Goal: Task Accomplishment & Management: Use online tool/utility

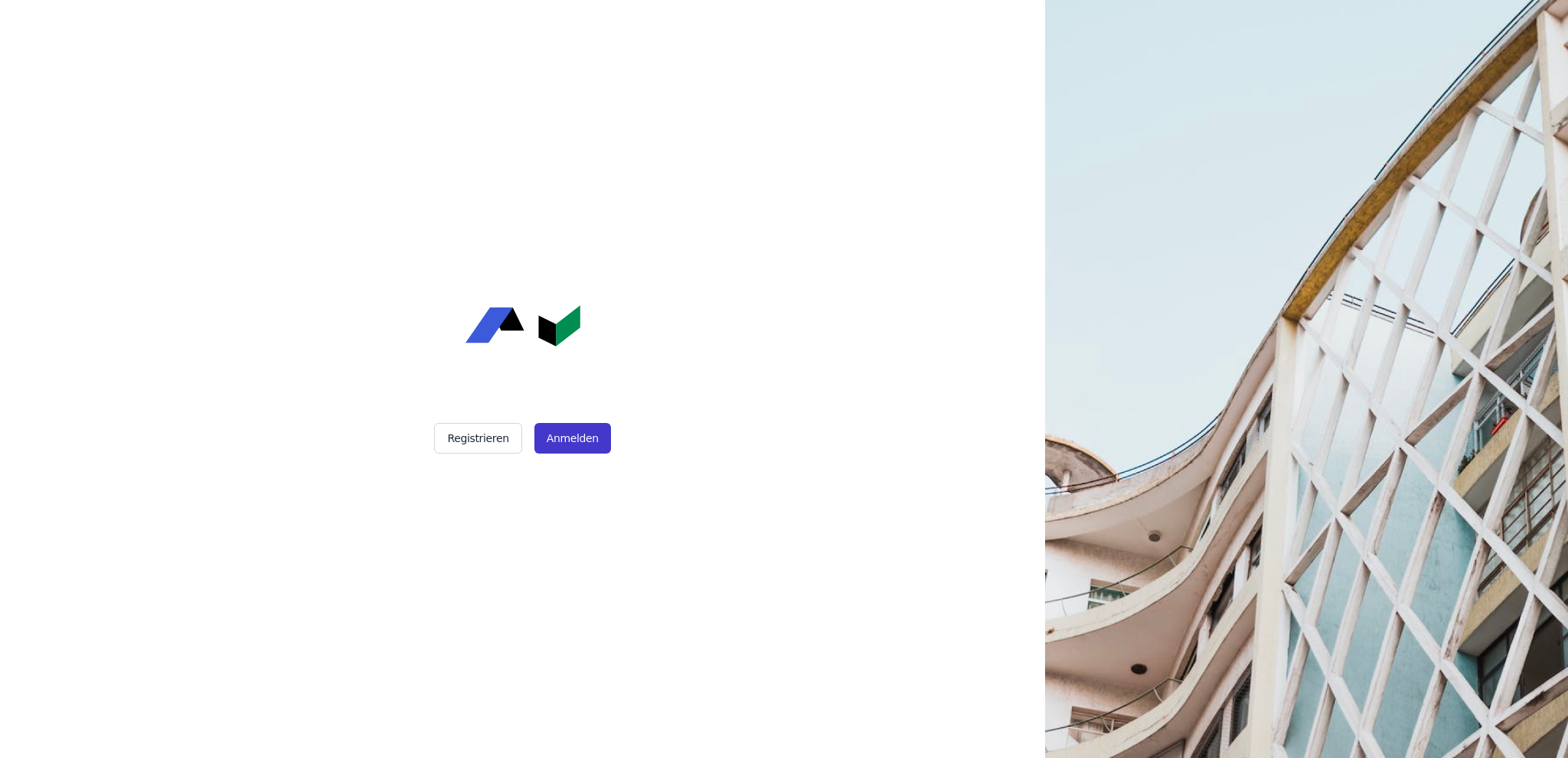
click at [550, 436] on button "Anmelden" at bounding box center [572, 438] width 76 height 31
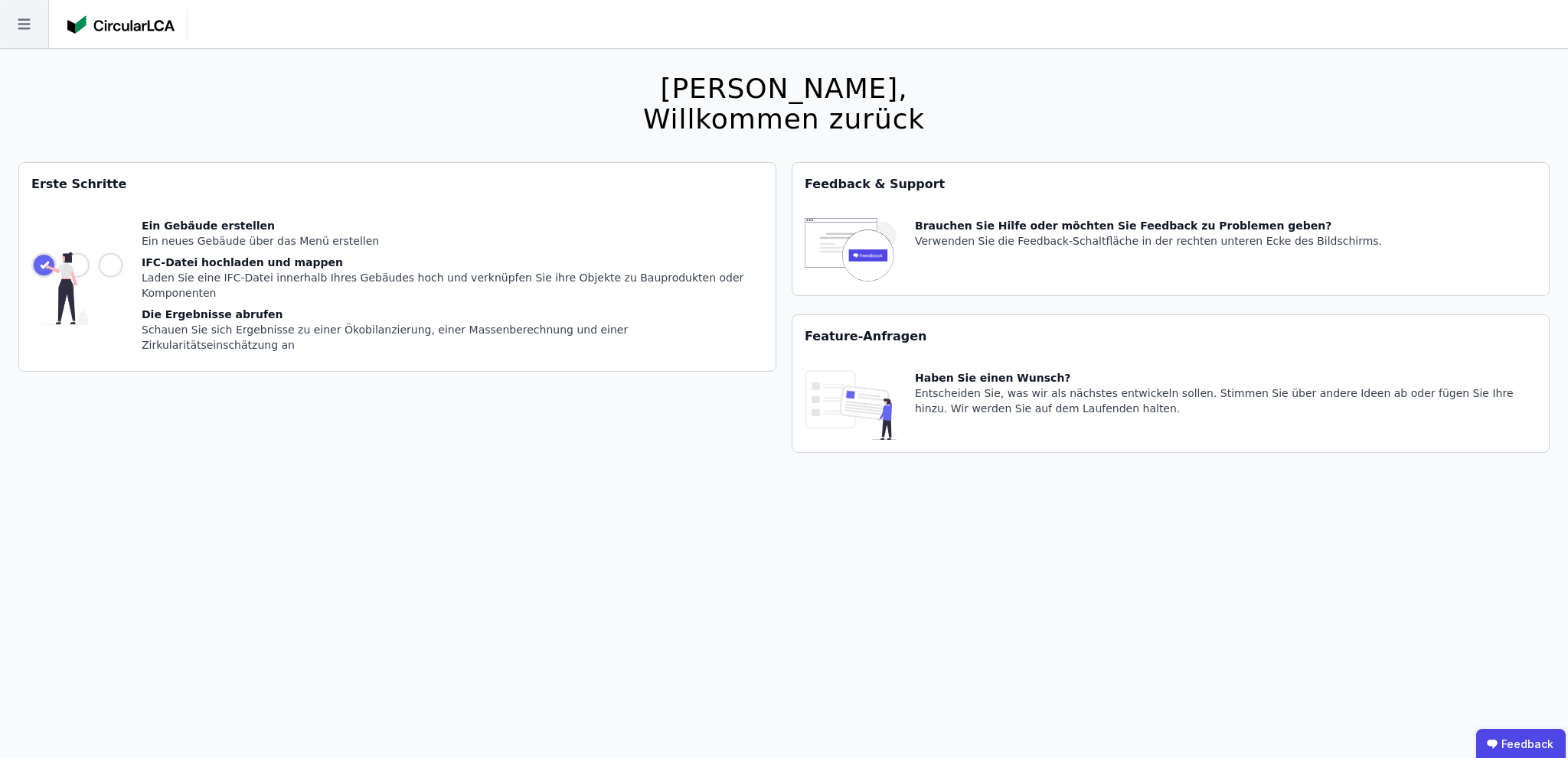
click at [21, 23] on icon at bounding box center [24, 24] width 48 height 48
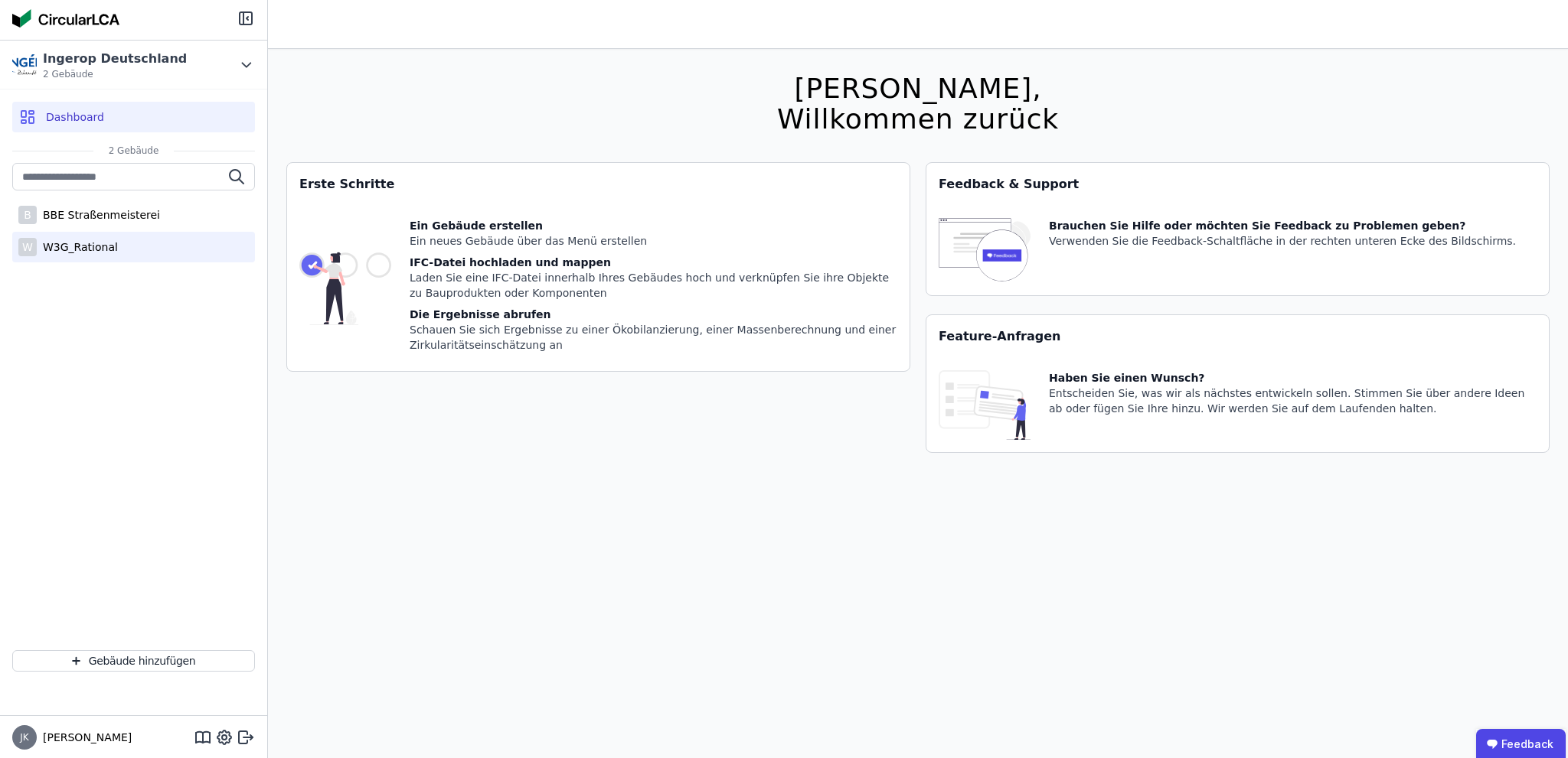
click at [97, 249] on div "W3G_Rational" at bounding box center [77, 247] width 81 height 15
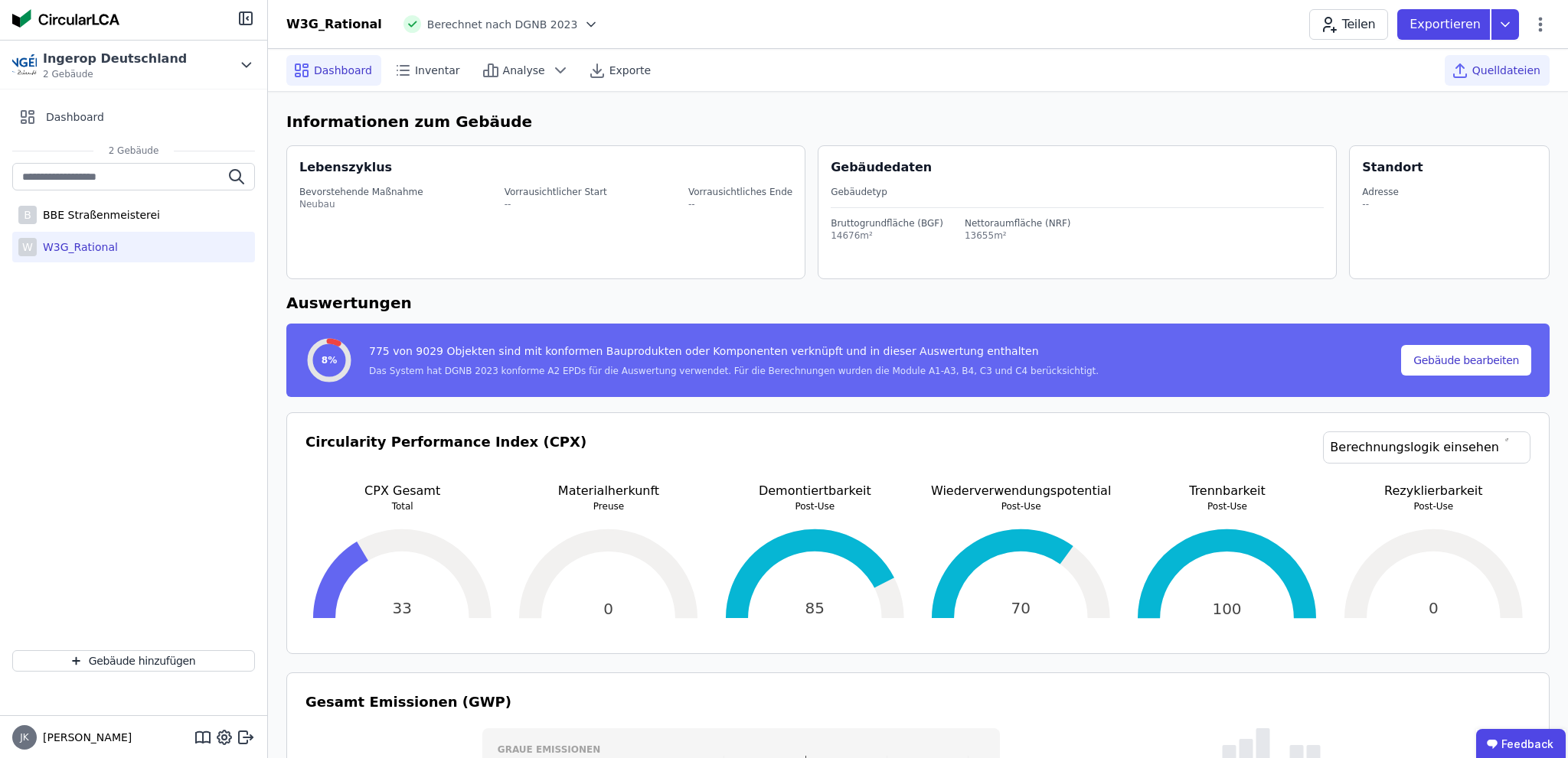
click at [1520, 72] on span "Quelldateien" at bounding box center [1506, 71] width 68 height 15
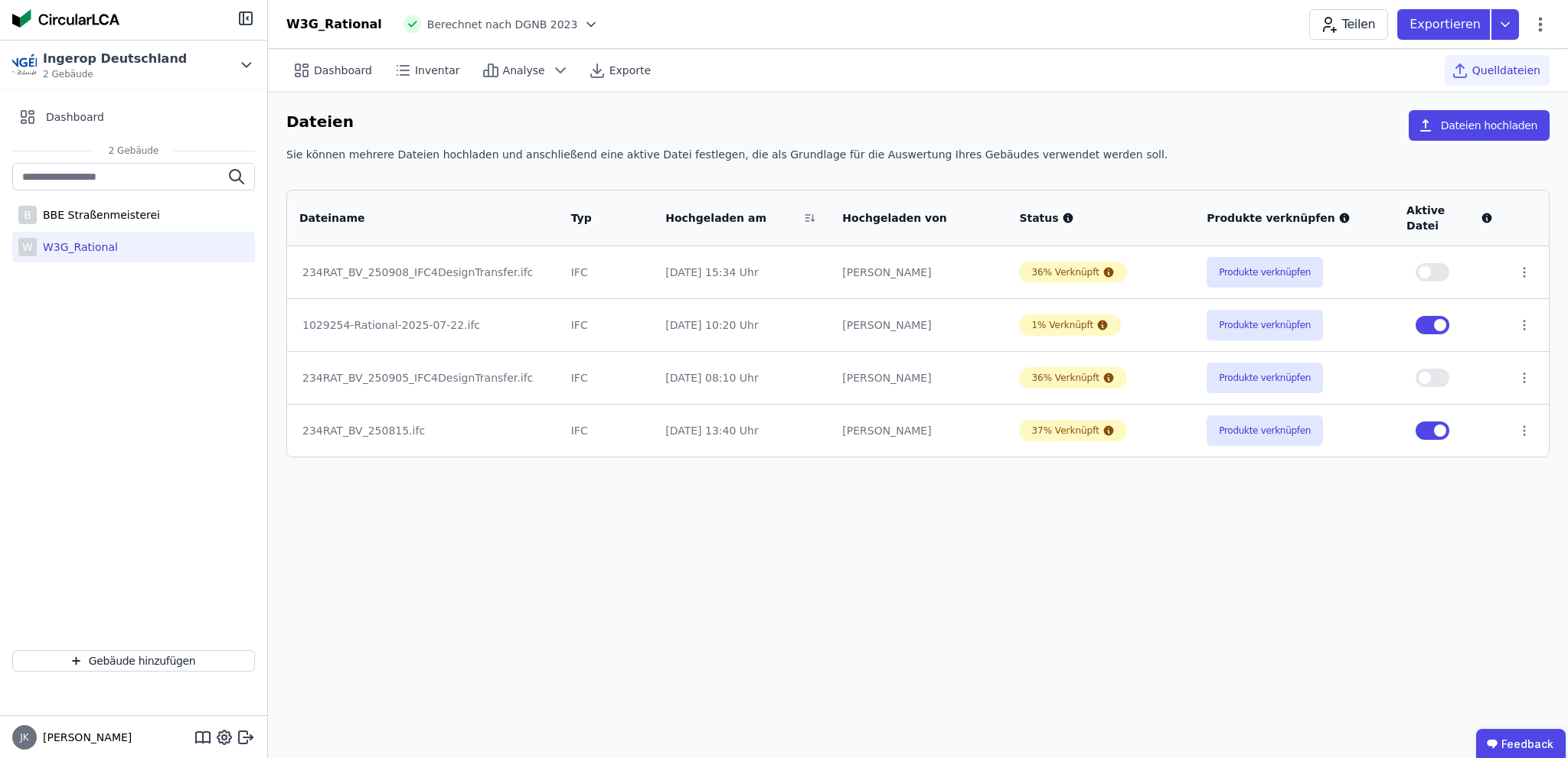
click at [421, 317] on div "1029254-Rational-2025-07-22.ifc" at bounding box center [423, 325] width 241 height 15
click at [373, 423] on td "234RAT_BV_250815.ifc" at bounding box center [422, 430] width 272 height 53
click at [1272, 416] on button "Produkte verknüpfen" at bounding box center [1263, 430] width 116 height 31
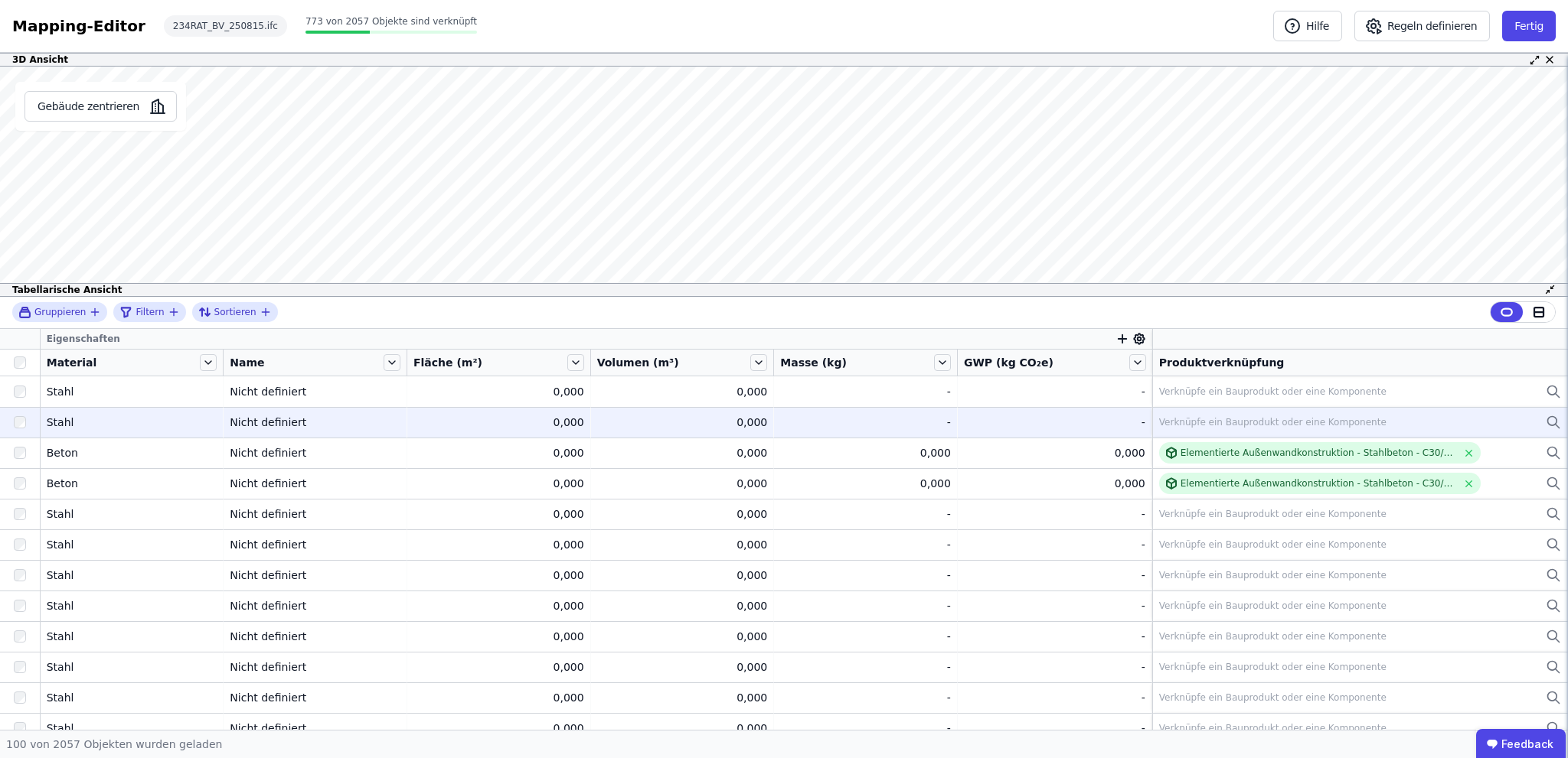
click at [1247, 423] on div "Verknüpfe ein Bauprodukt oder eine Komponente" at bounding box center [1272, 422] width 227 height 12
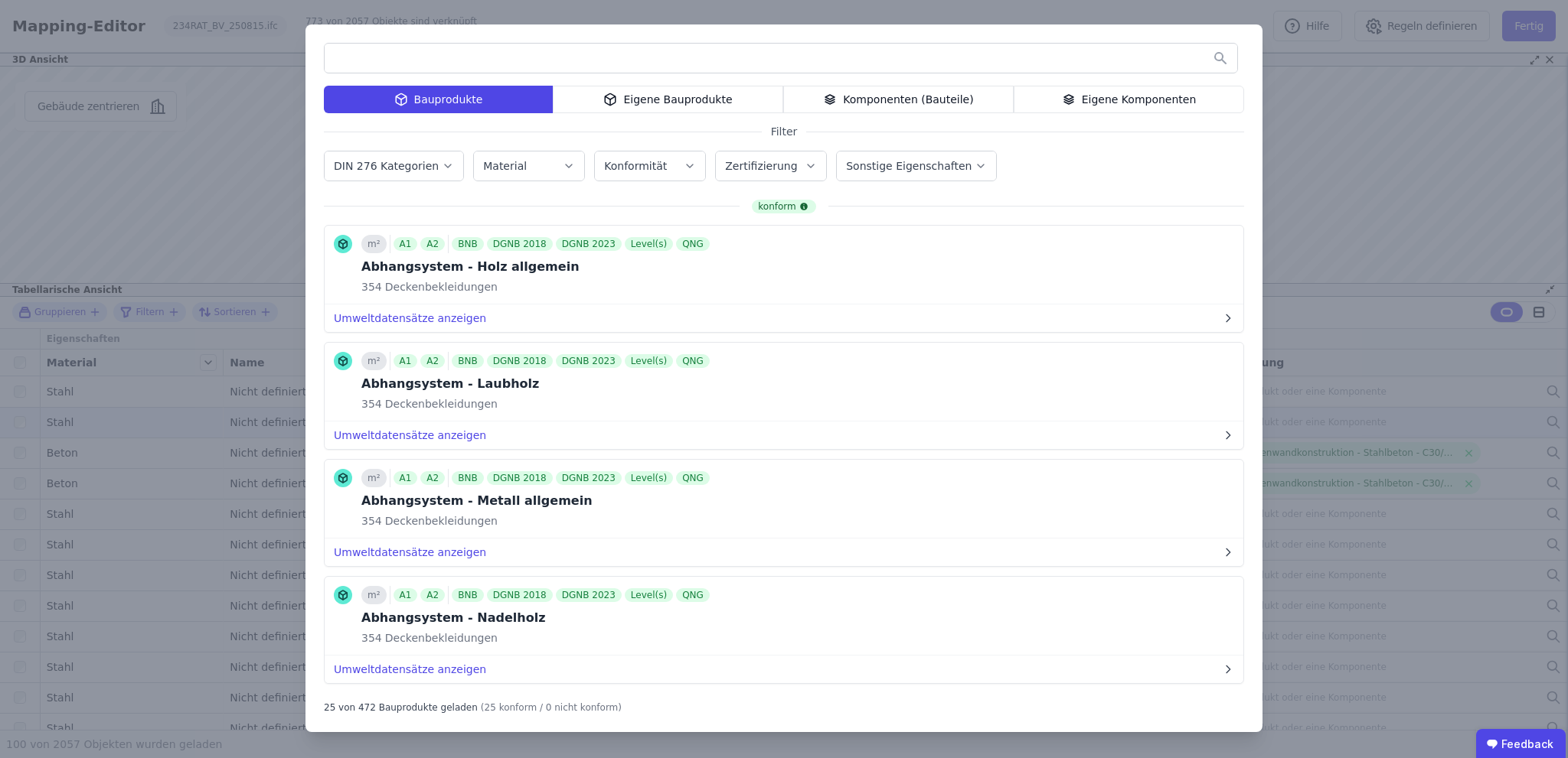
click at [907, 103] on div "Komponenten (Bauteile)" at bounding box center [898, 99] width 230 height 28
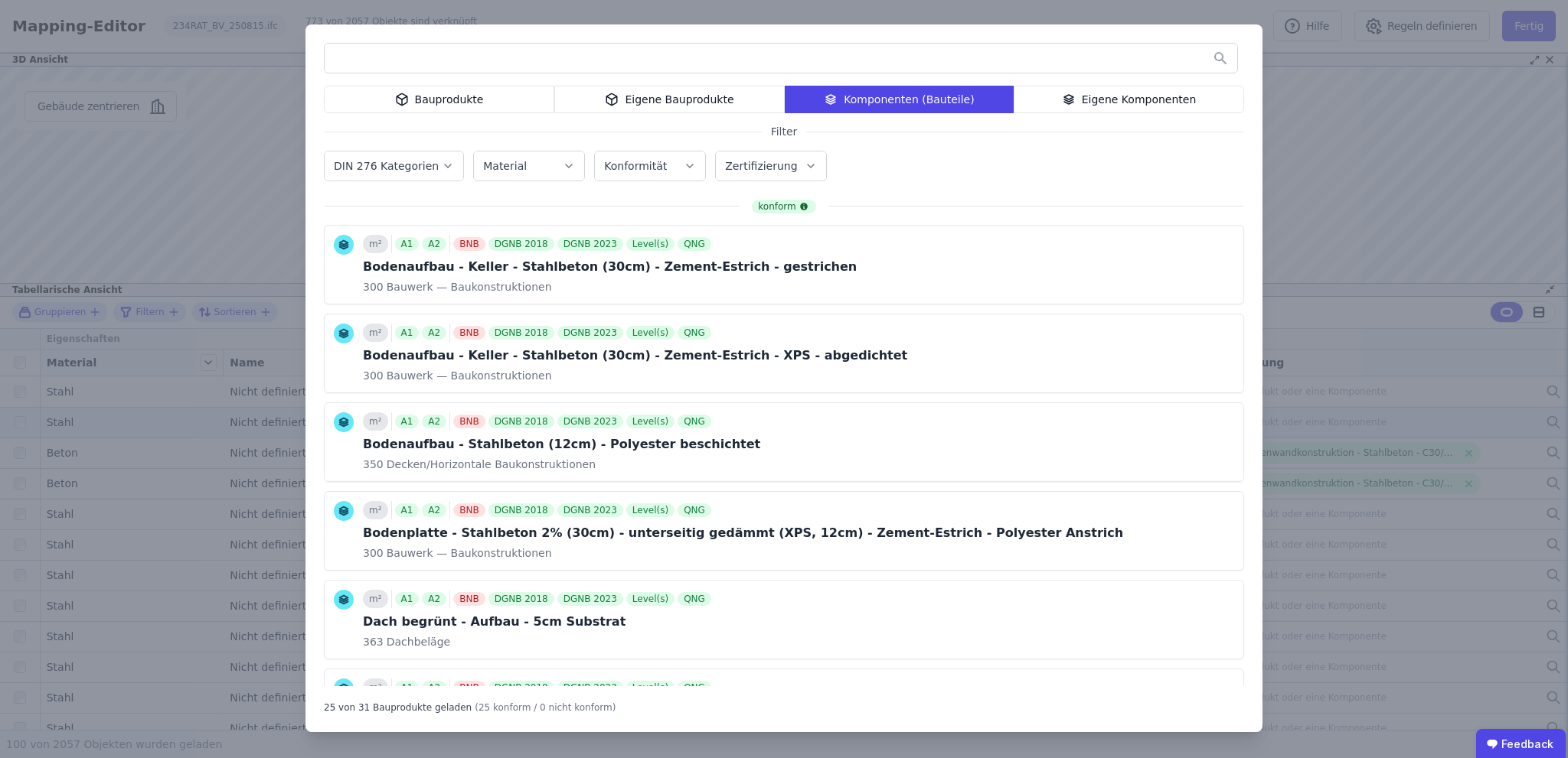
click at [474, 109] on div "Bauprodukte" at bounding box center [439, 99] width 230 height 28
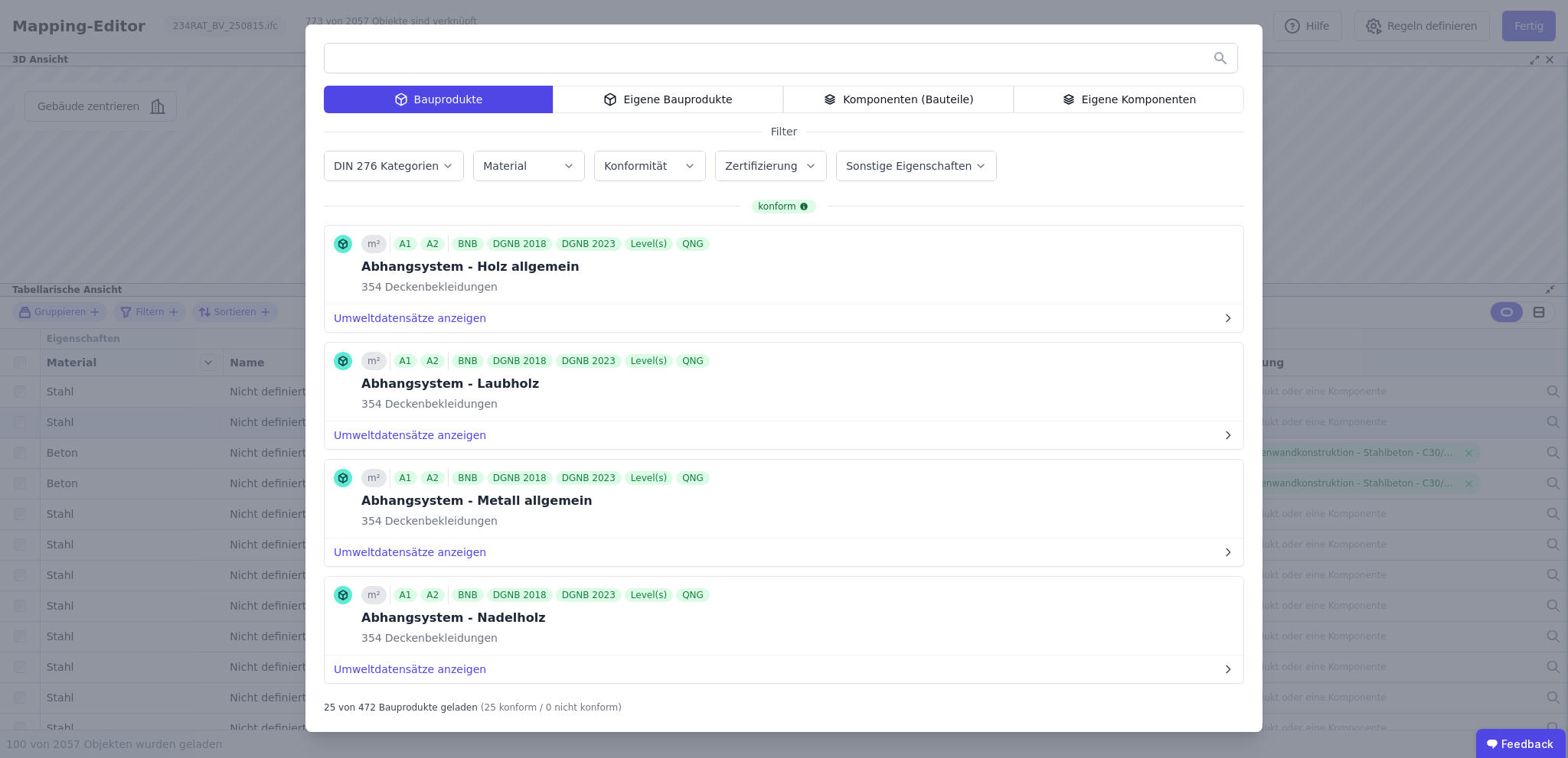
click at [923, 94] on div "Komponenten (Bauteile)" at bounding box center [898, 99] width 230 height 28
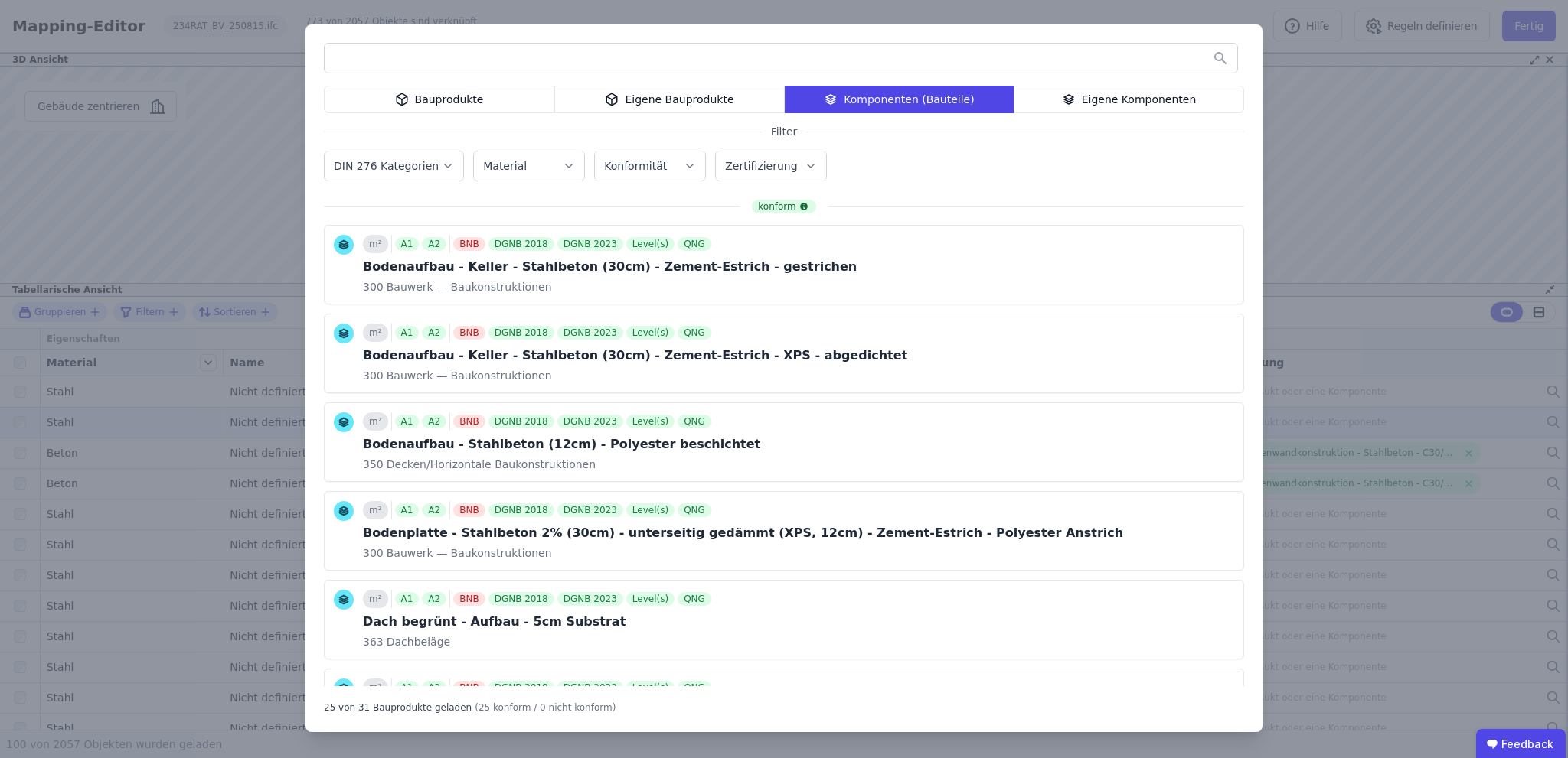
click at [1414, 114] on div "Bauprodukte Eigene Bauprodukte Komponenten (Bauteile) Eigene Komponenten Filter…" at bounding box center [784, 379] width 1568 height 758
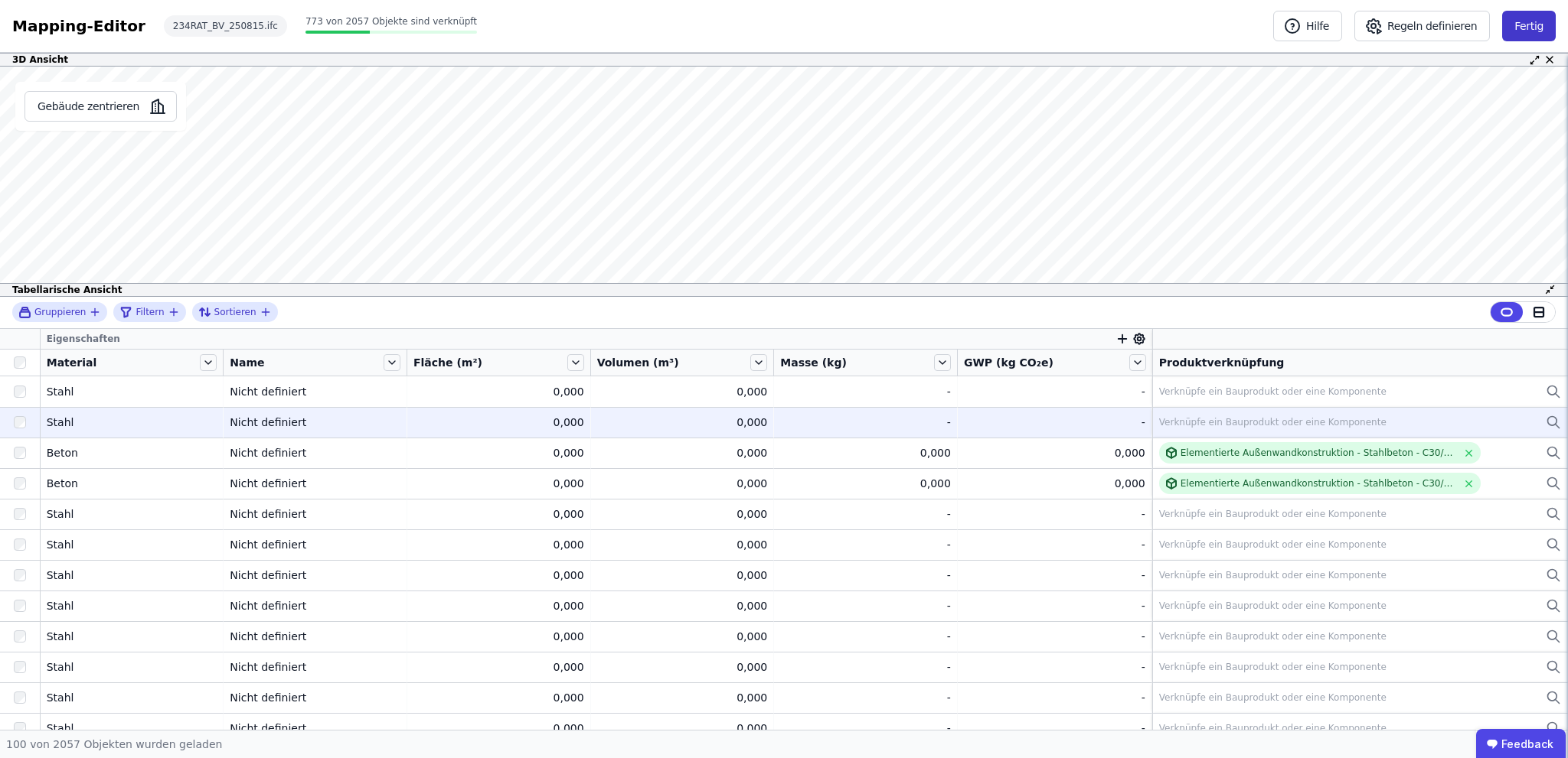
click at [1529, 24] on button "Fertig" at bounding box center [1529, 26] width 54 height 31
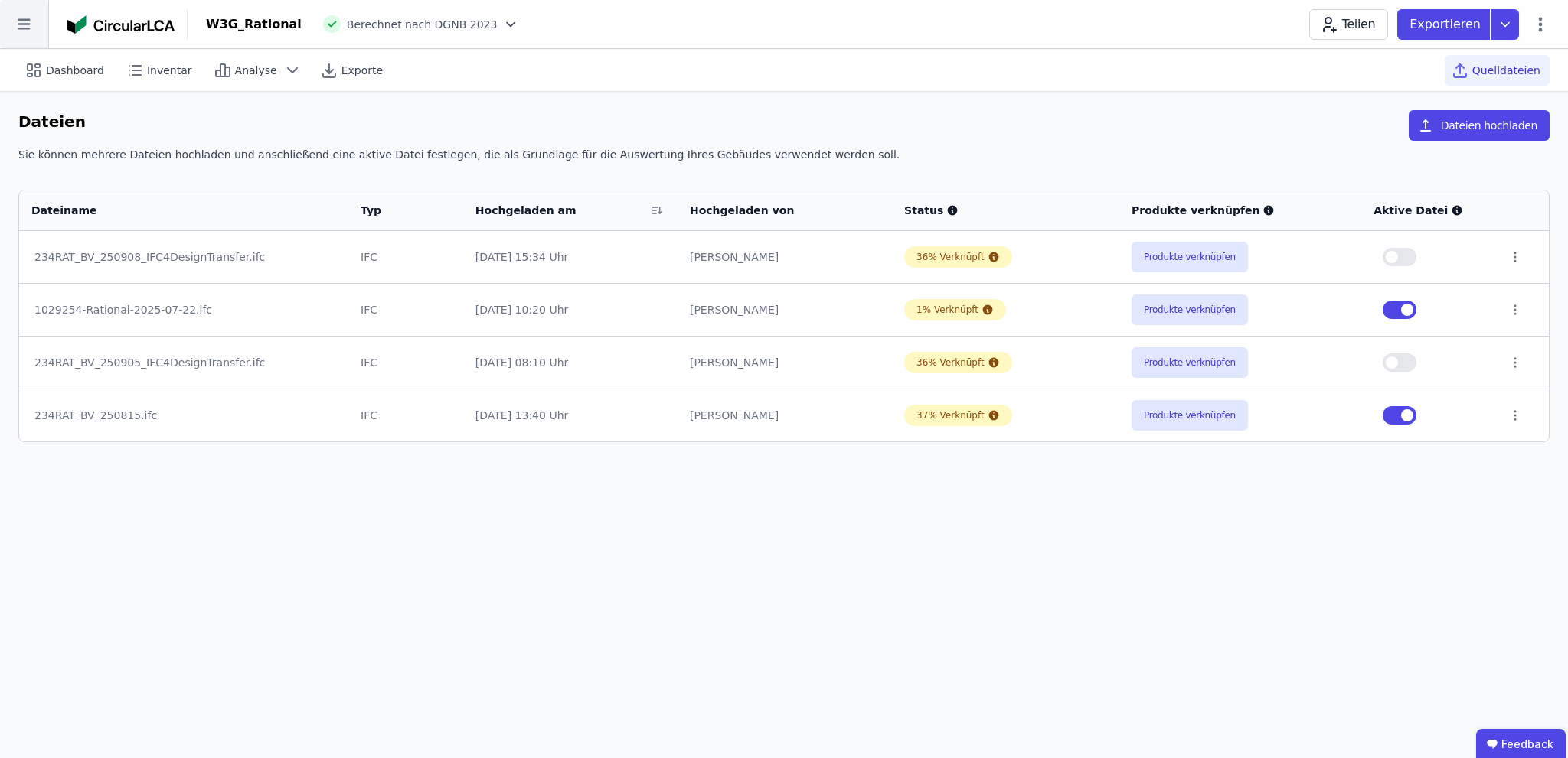
click at [11, 24] on icon at bounding box center [24, 24] width 48 height 48
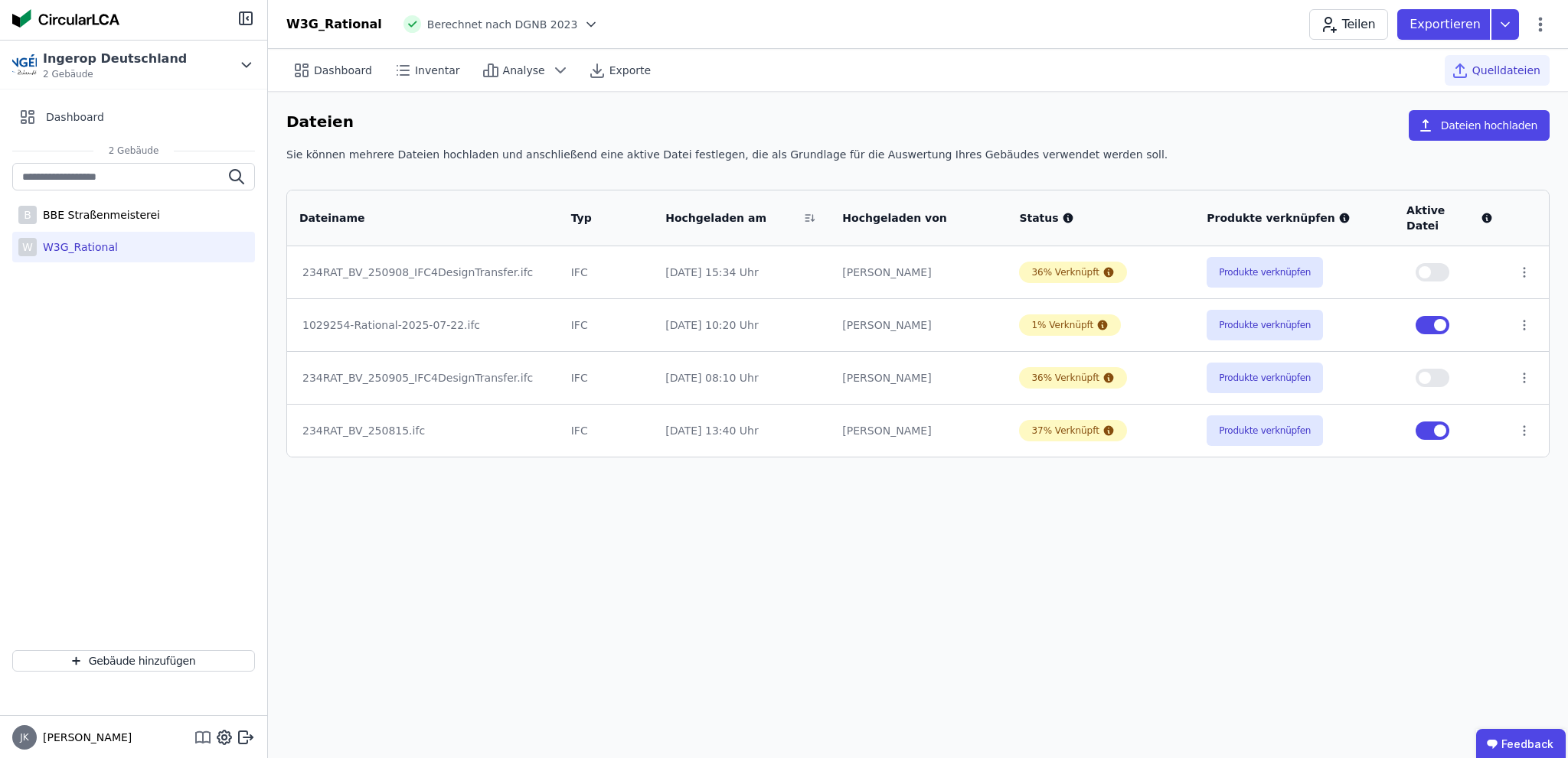
click at [204, 739] on icon at bounding box center [203, 738] width 19 height 19
